Goal: Book appointment/travel/reservation

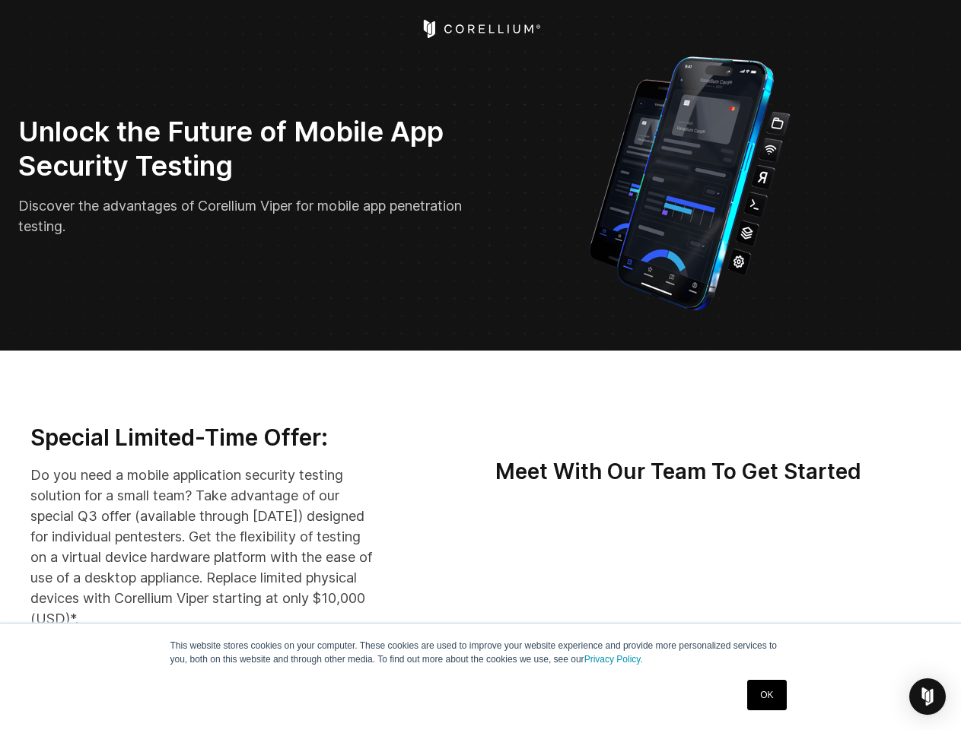
click at [928, 697] on img "Open Intercom Messenger" at bounding box center [927, 697] width 18 height 18
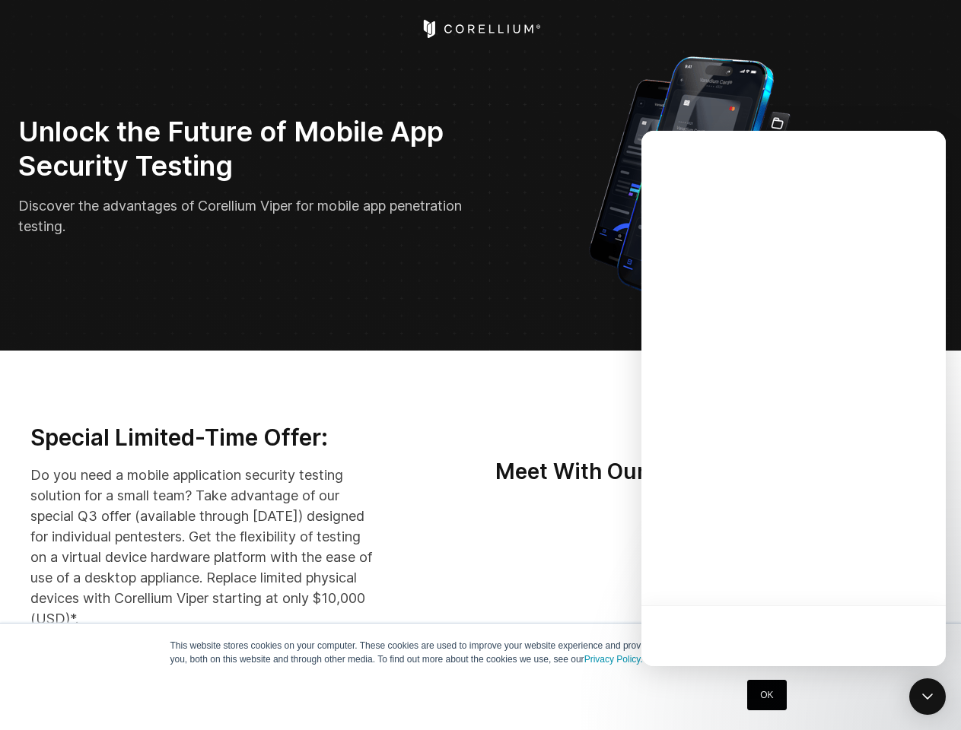
click at [811, 574] on div at bounding box center [793, 399] width 304 height 536
click at [883, 574] on div at bounding box center [793, 399] width 304 height 536
